Goal: Task Accomplishment & Management: Complete application form

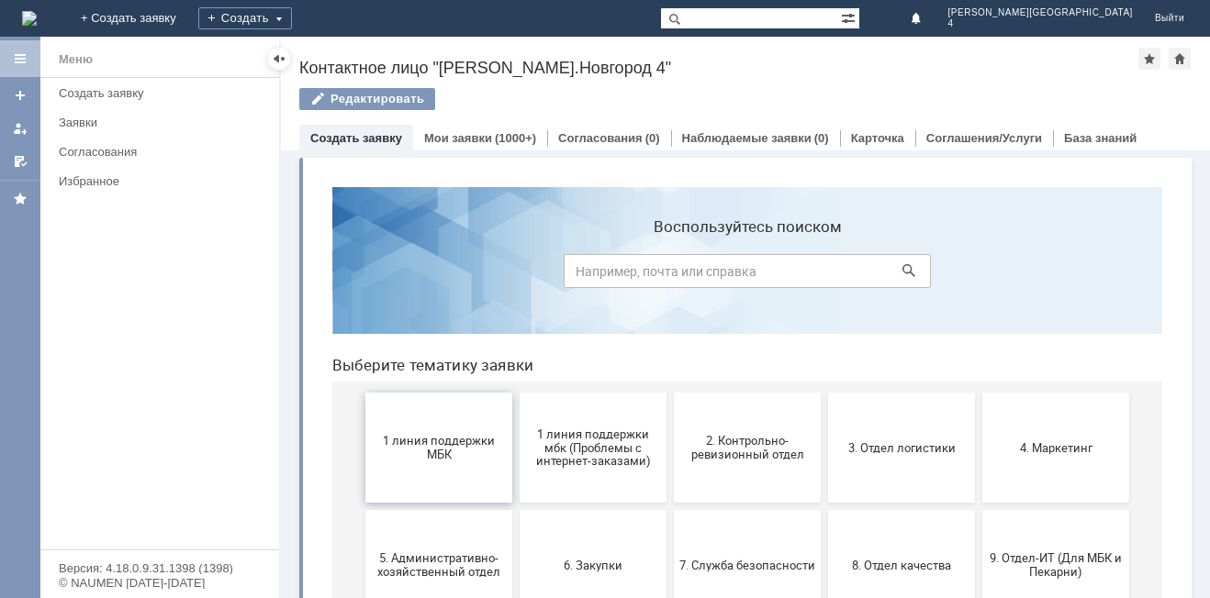
click at [423, 457] on span "1 линия поддержки МБК" at bounding box center [439, 448] width 136 height 28
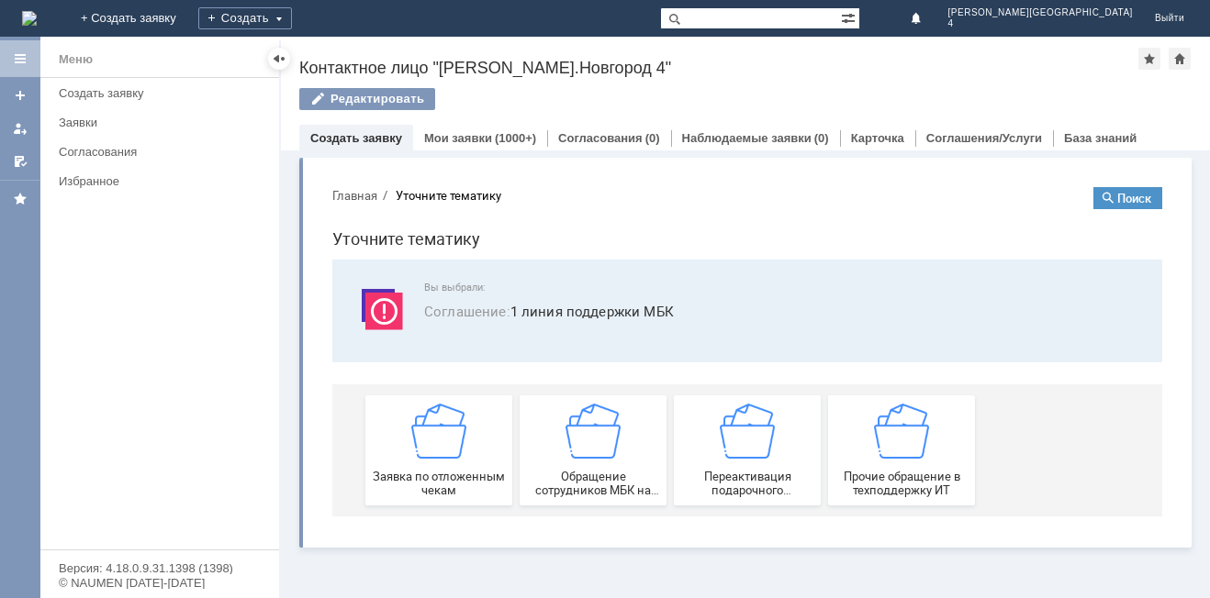
click at [423, 457] on img at bounding box center [438, 431] width 55 height 55
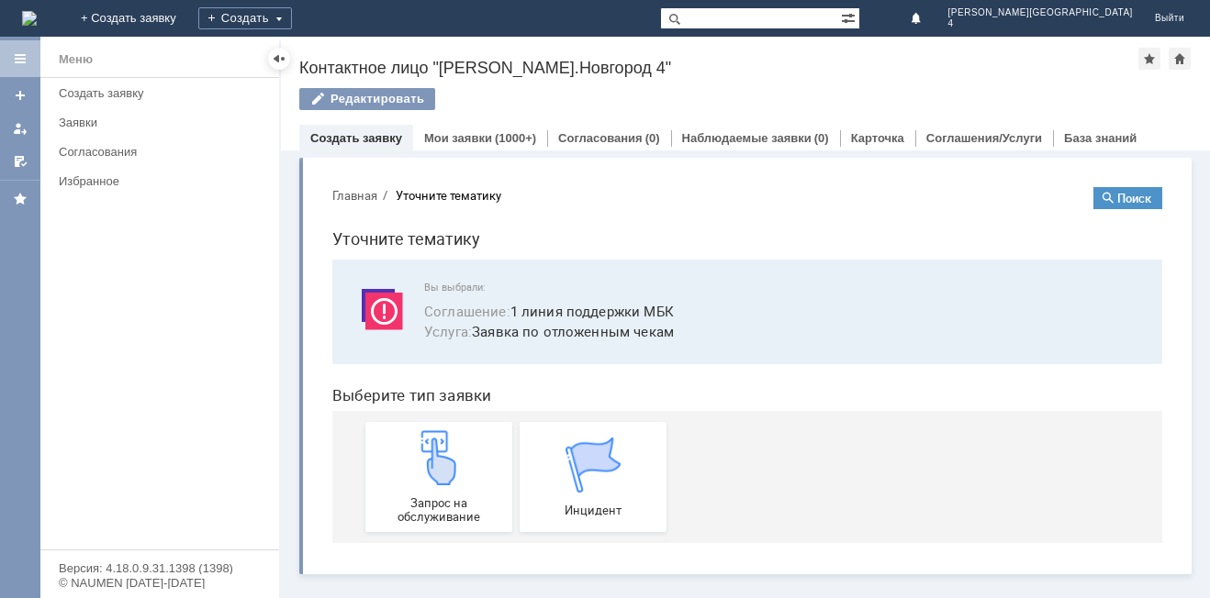
click at [423, 457] on img at bounding box center [438, 457] width 55 height 55
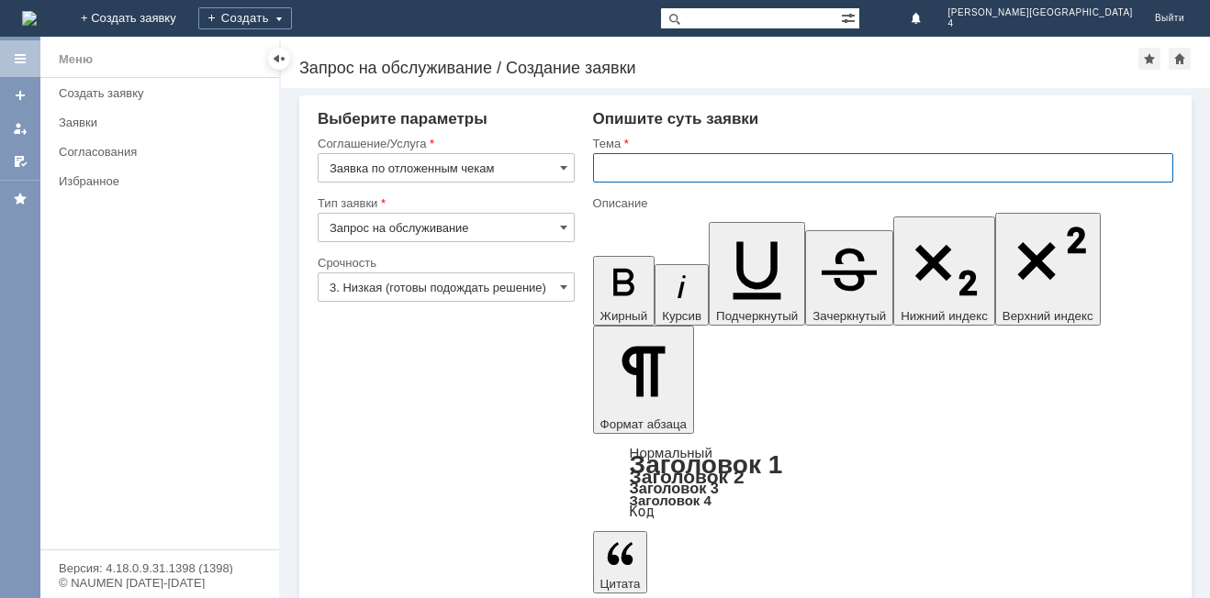
click at [645, 172] on input "text" at bounding box center [883, 167] width 580 height 29
type input "отложенный чек"
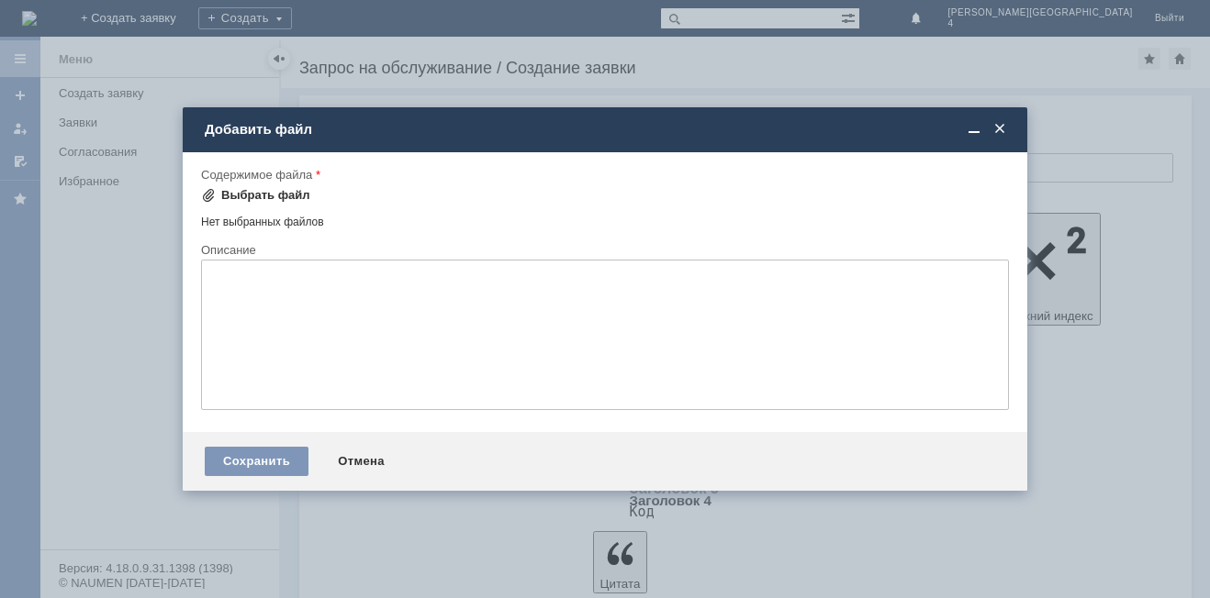
click at [212, 191] on span at bounding box center [208, 195] width 15 height 15
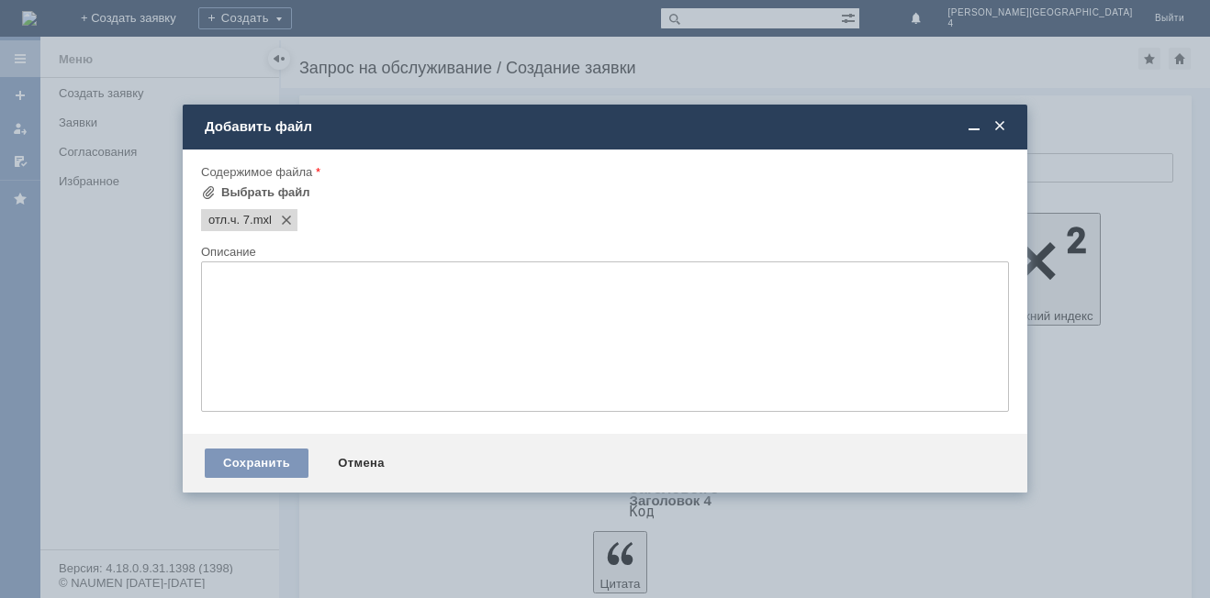
click at [303, 295] on textarea at bounding box center [605, 337] width 808 height 151
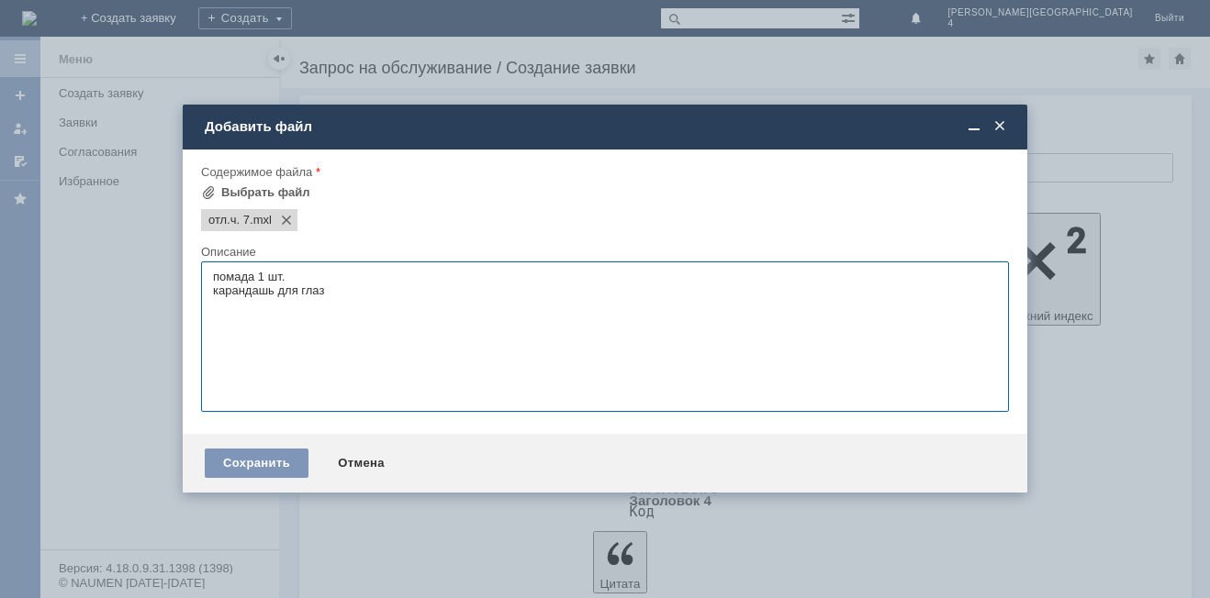
click at [274, 293] on textarea "помада 1 шт. карандашь для глаз" at bounding box center [605, 337] width 808 height 151
click at [363, 286] on textarea "помада 1 шт. карандаш для глаз" at bounding box center [605, 337] width 808 height 151
type textarea "помада 1 шт. карандаш для глаз 1шт."
click at [255, 460] on div "Сохранить" at bounding box center [257, 463] width 104 height 29
